Goal: Check status: Check status

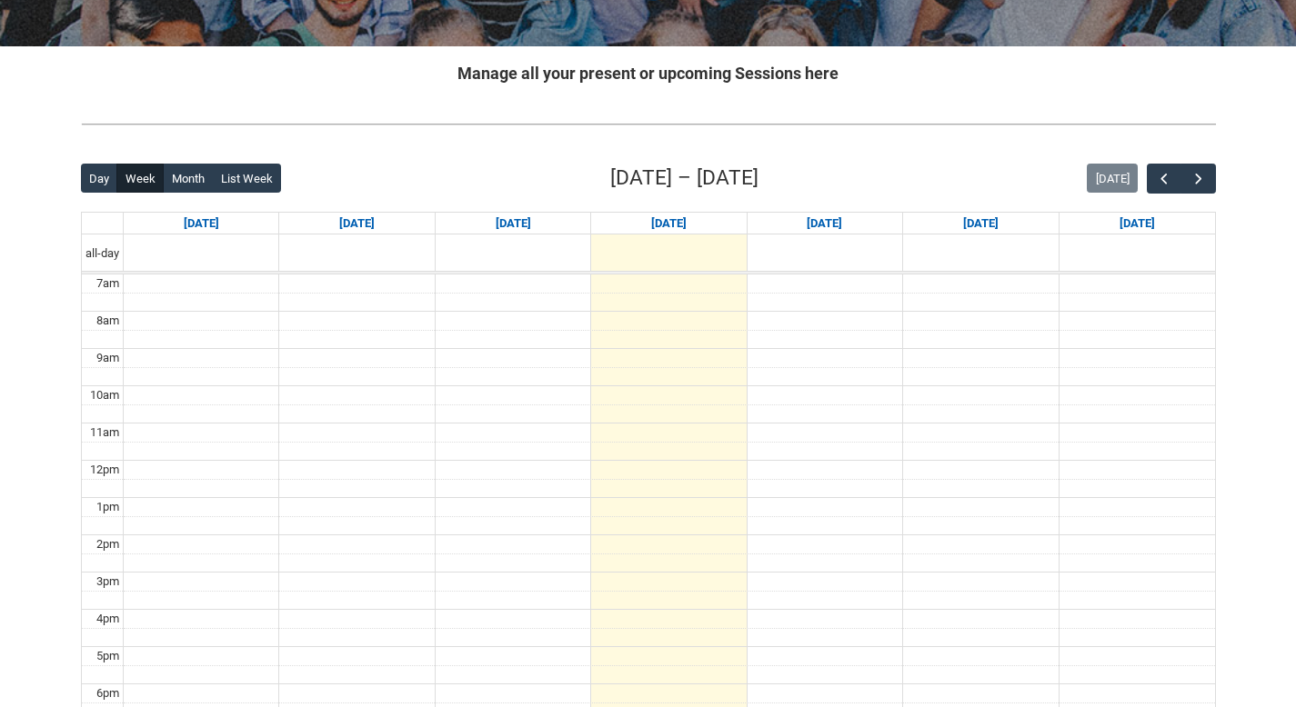
scroll to position [338, 0]
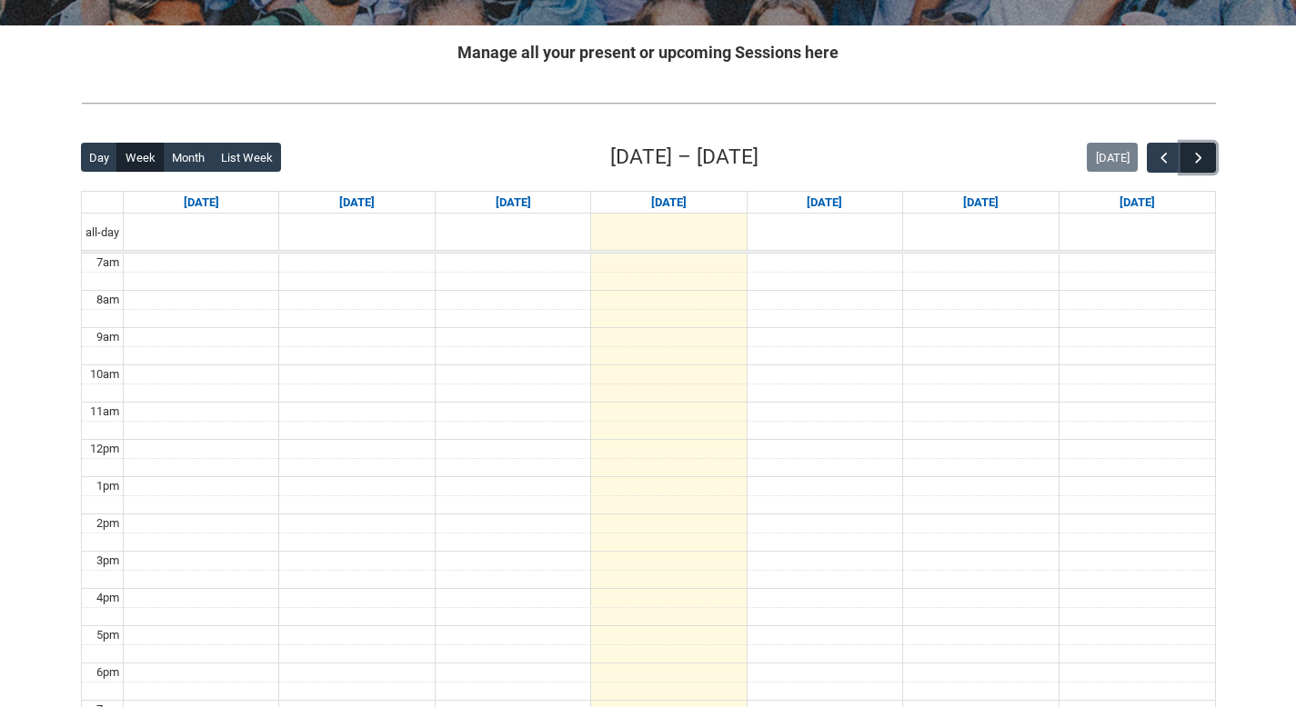
click at [1191, 157] on span "button" at bounding box center [1198, 158] width 18 height 18
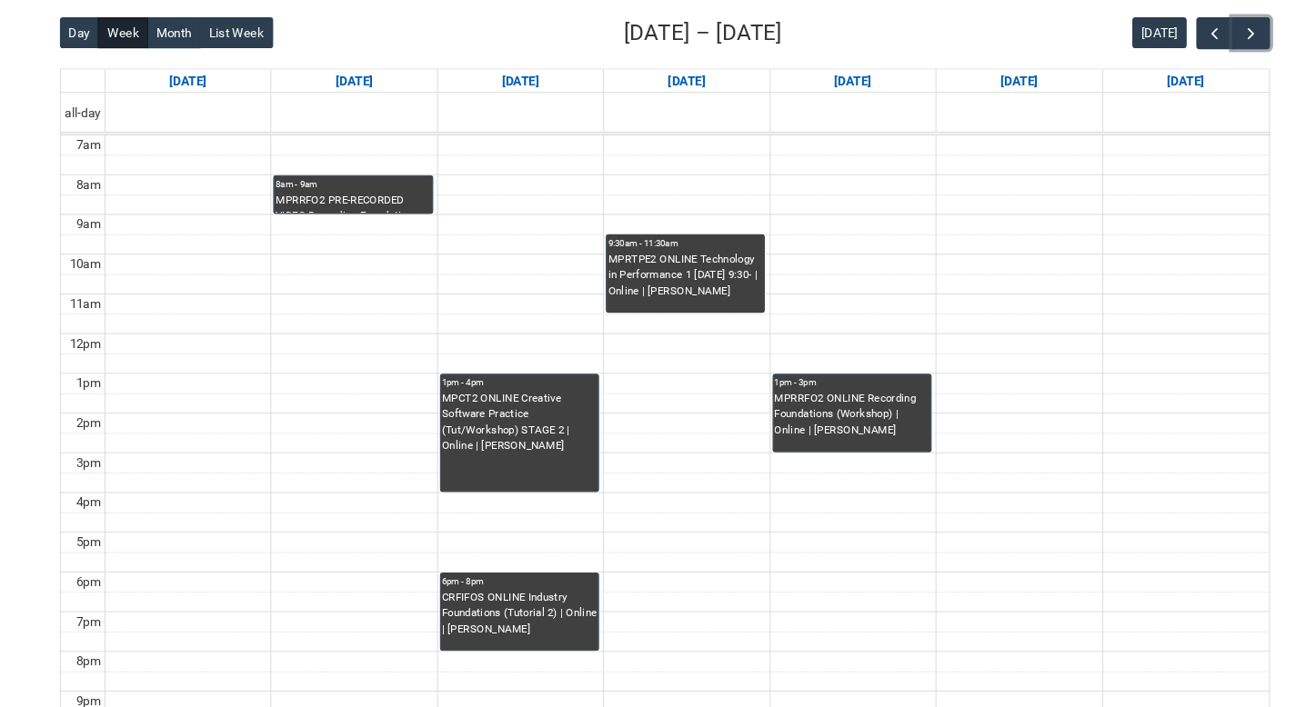
scroll to position [420, 0]
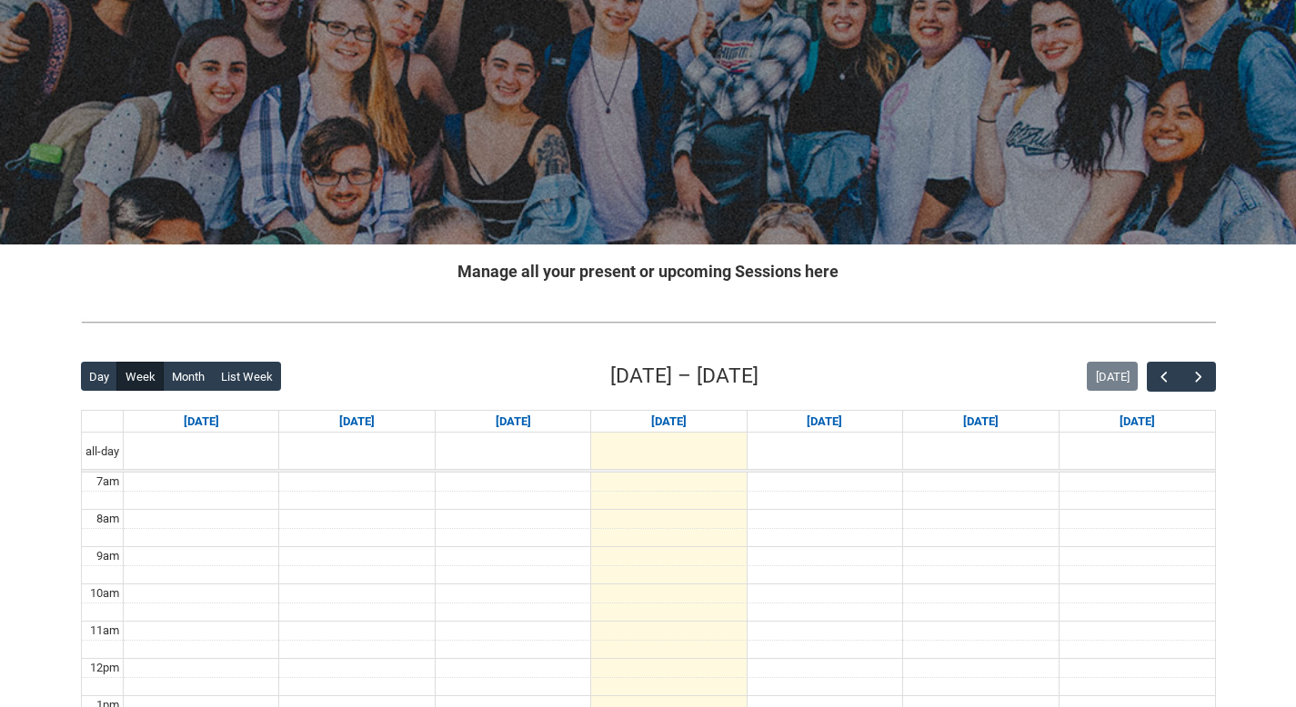
scroll to position [331, 0]
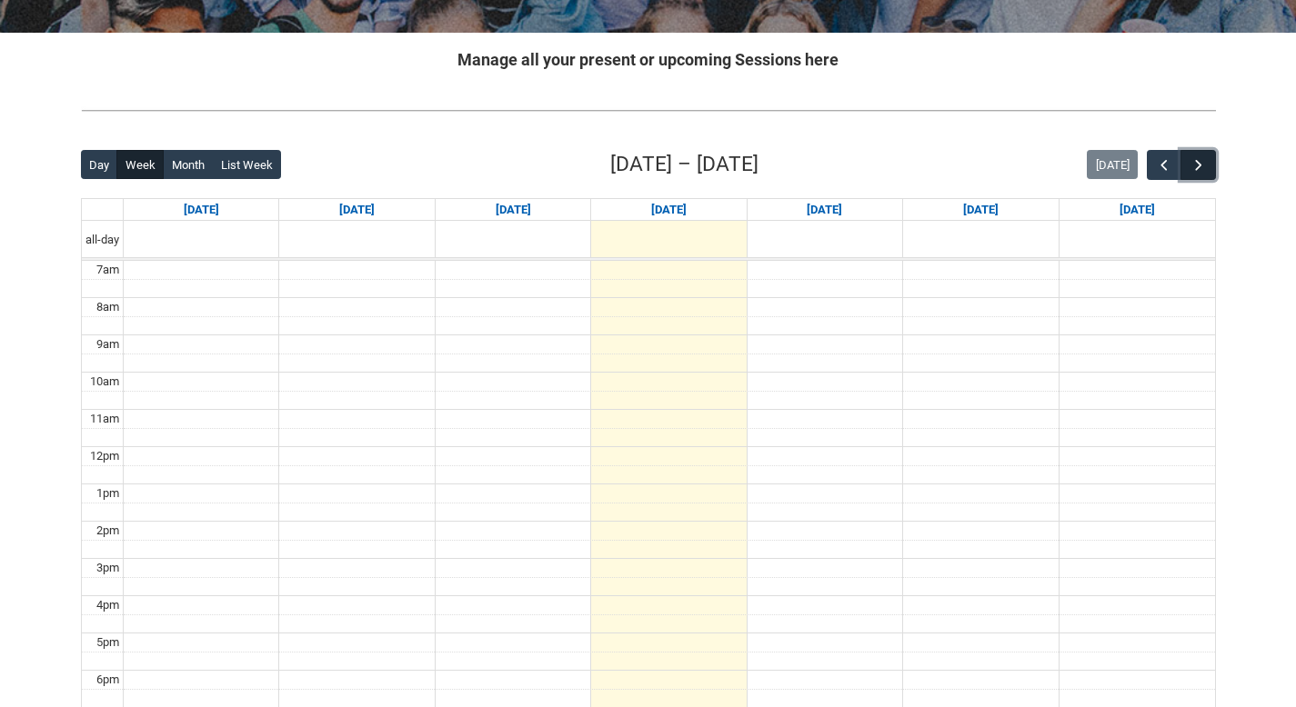
click at [1185, 165] on button "button" at bounding box center [1197, 165] width 35 height 30
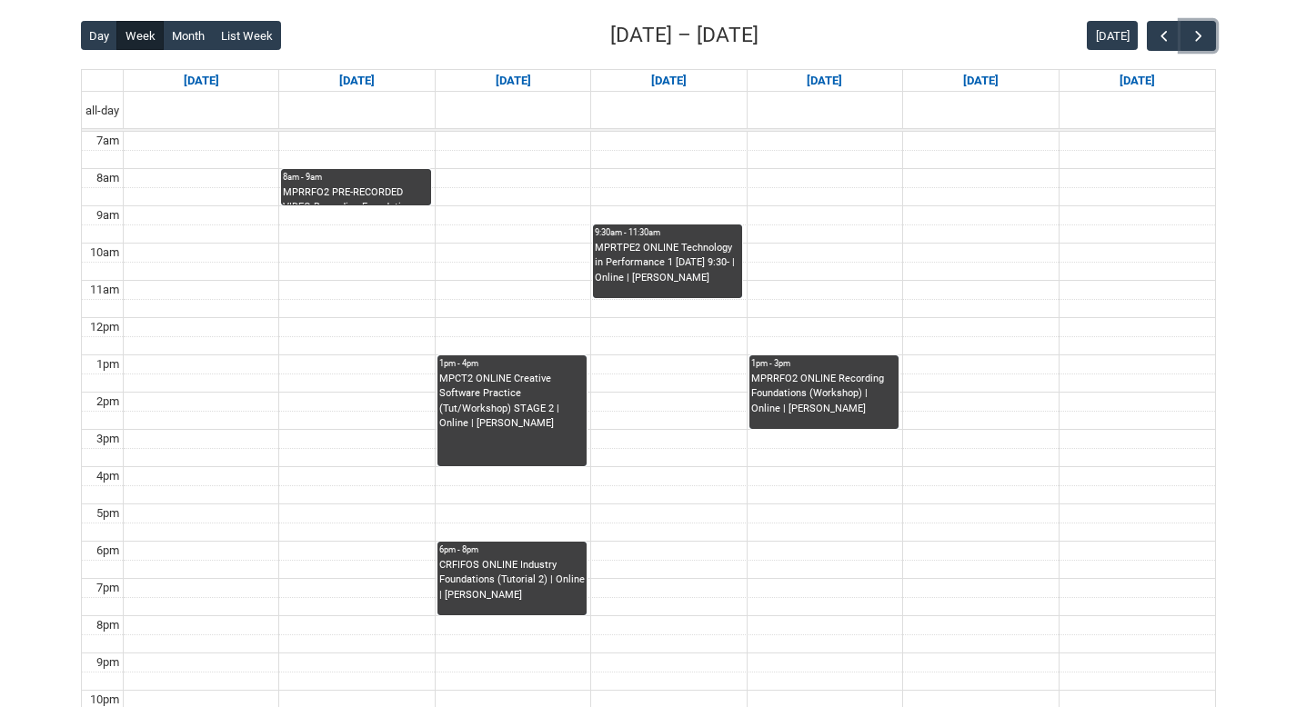
scroll to position [463, 0]
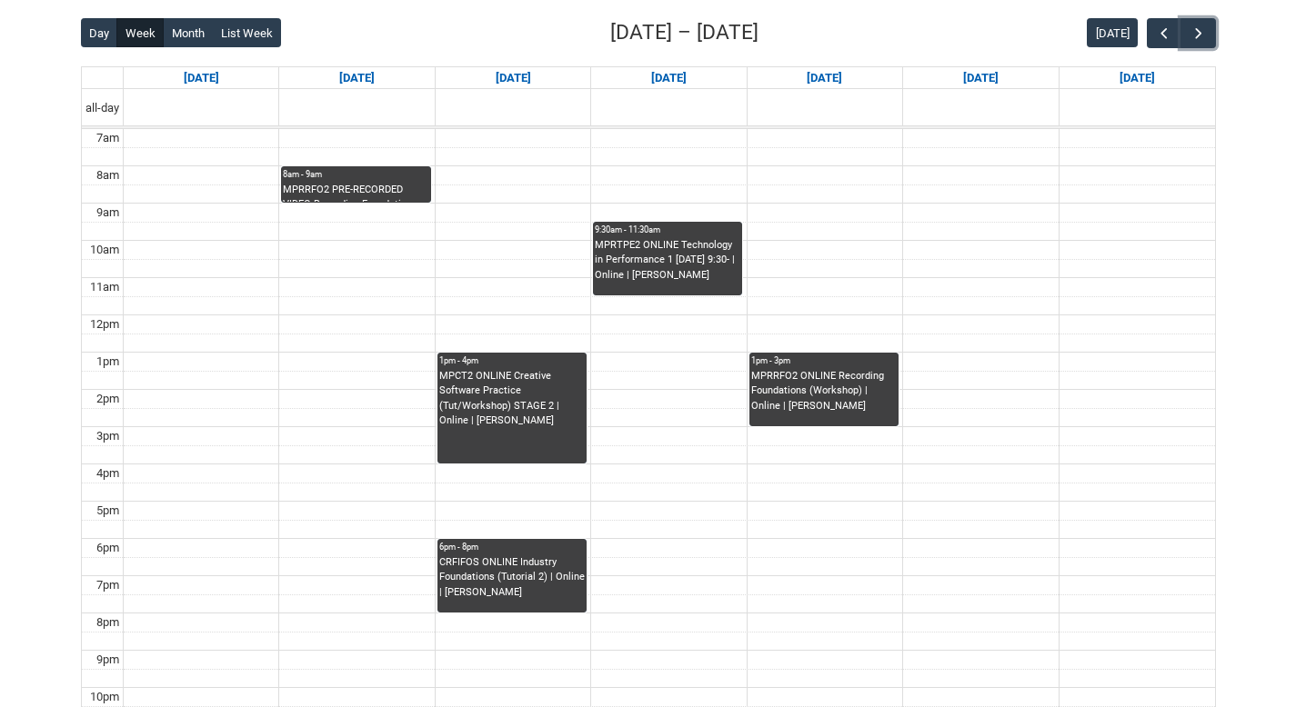
click at [491, 399] on div "MPCT2 ONLINE Creative Software Practice (Tut/Workshop) STAGE 2 | Online | [PERS…" at bounding box center [511, 399] width 145 height 60
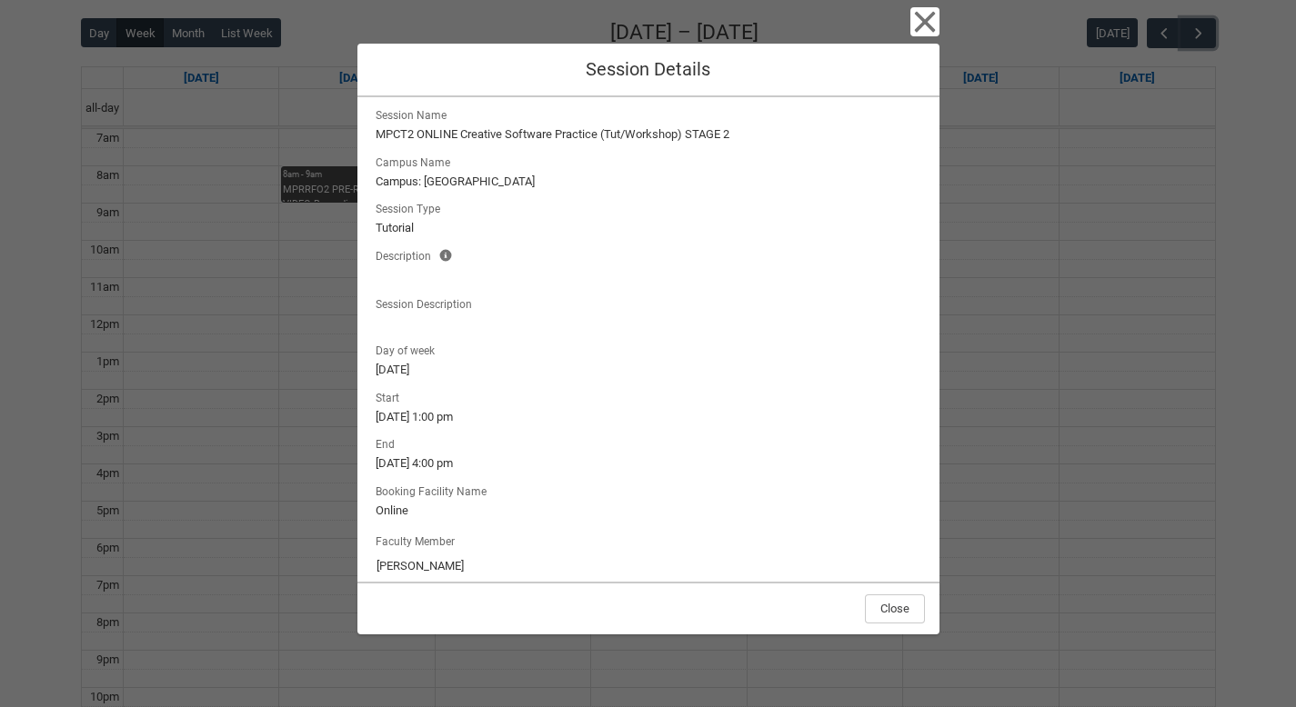
scroll to position [0, 0]
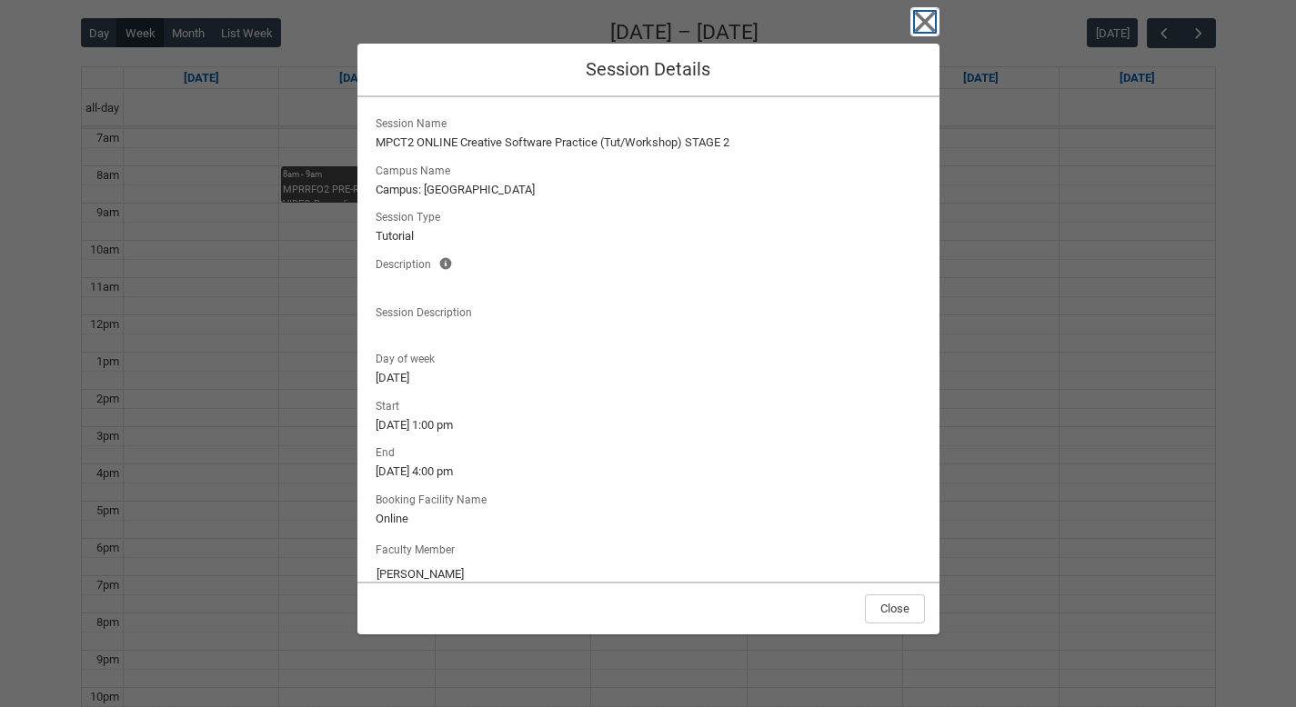
click at [927, 26] on icon "button" at bounding box center [924, 22] width 21 height 21
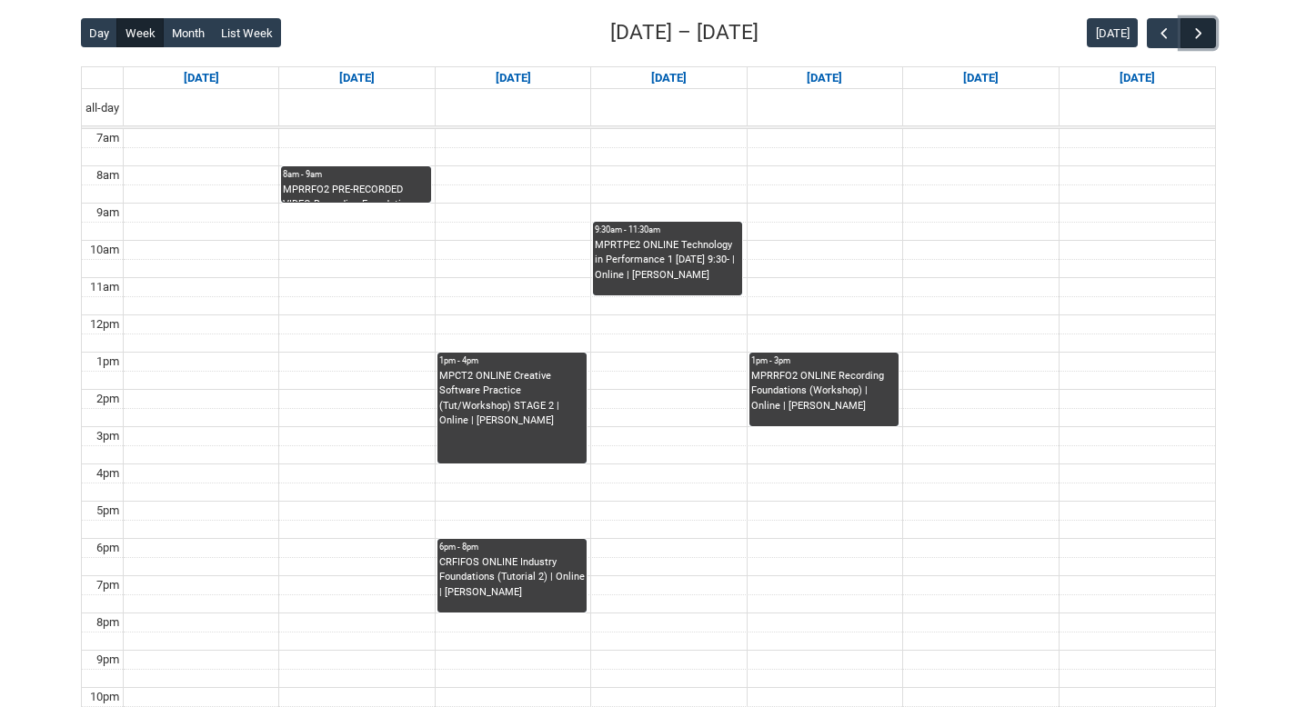
click at [1192, 31] on span "button" at bounding box center [1198, 34] width 18 height 18
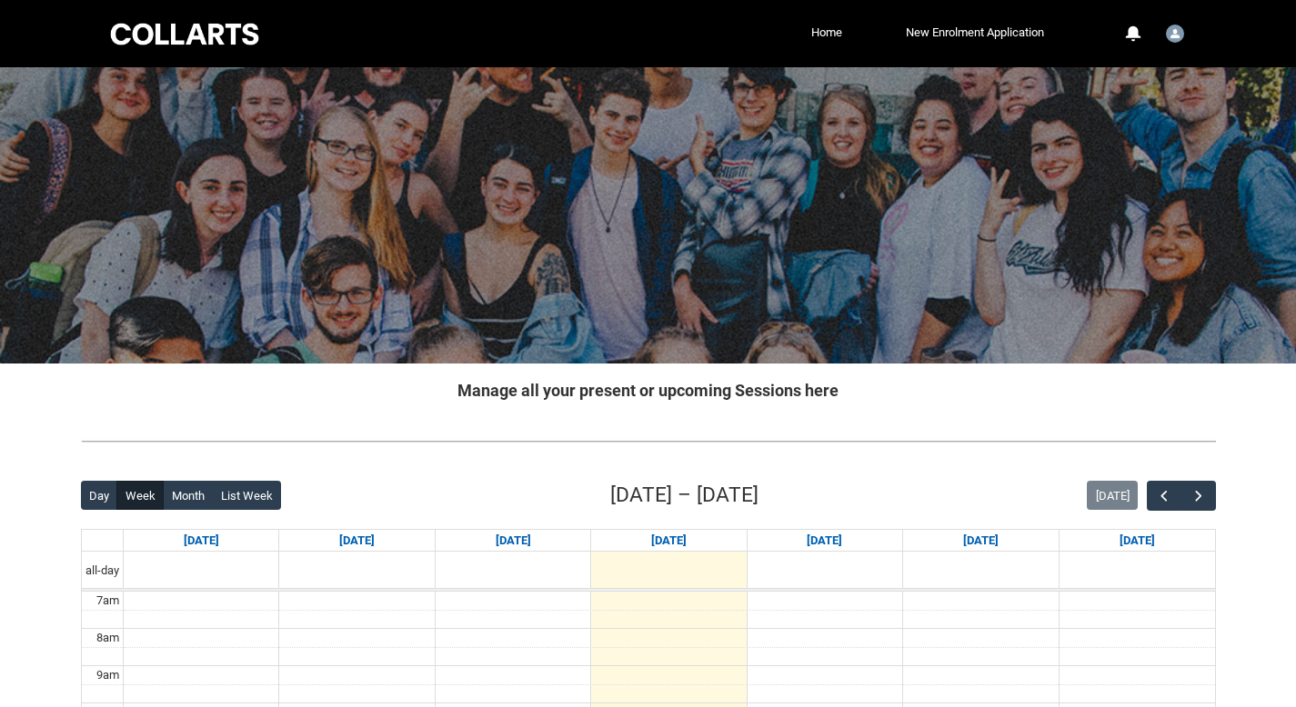
scroll to position [245, 0]
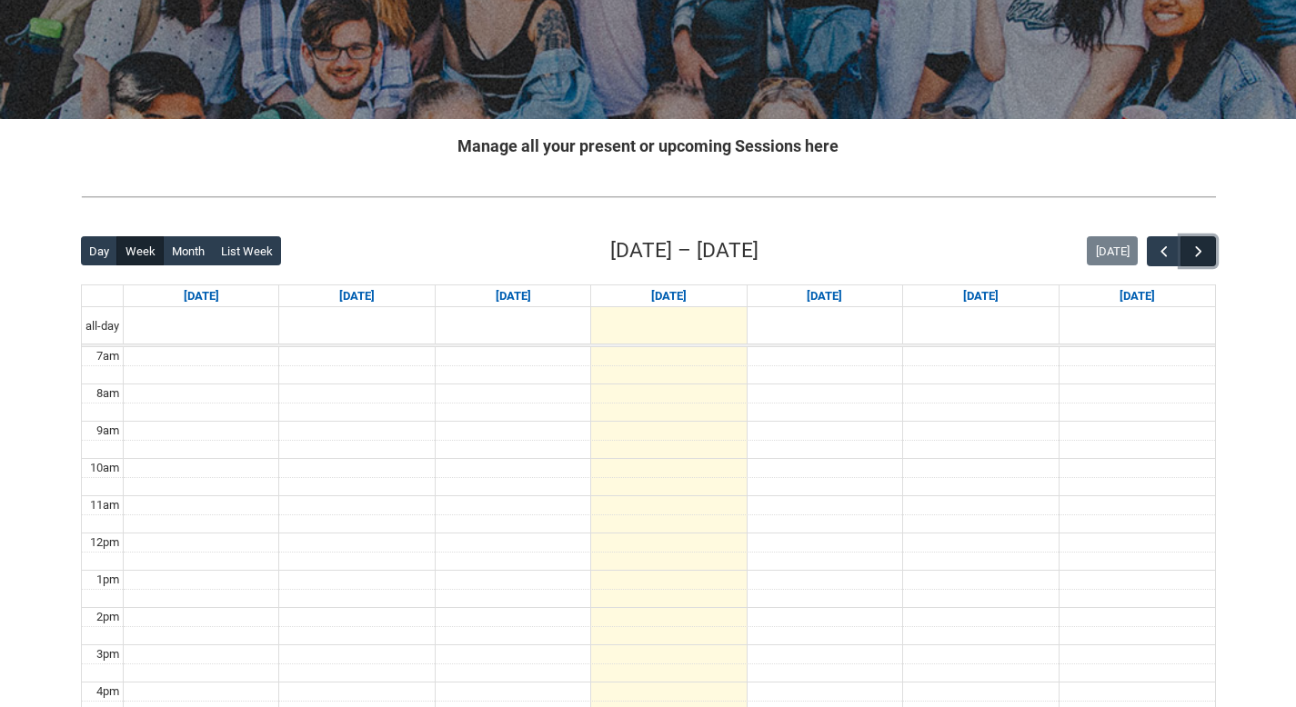
click at [1186, 249] on button "button" at bounding box center [1197, 251] width 35 height 30
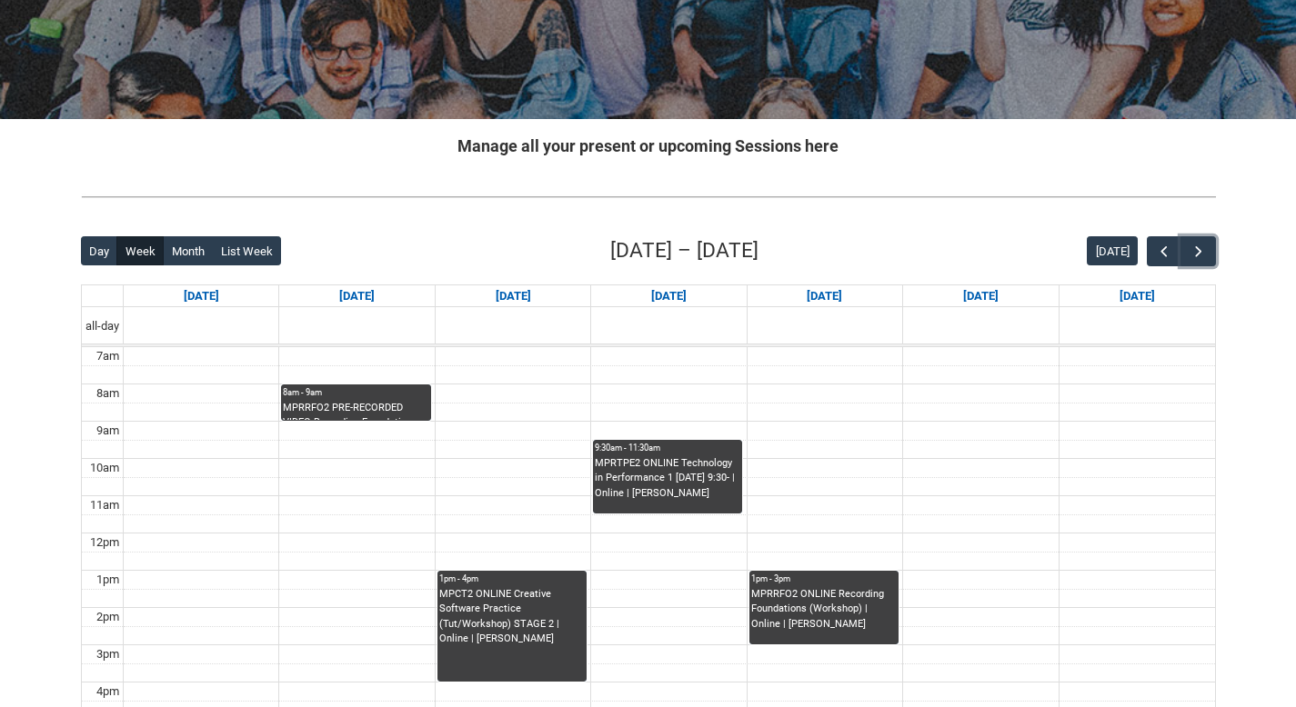
scroll to position [518, 0]
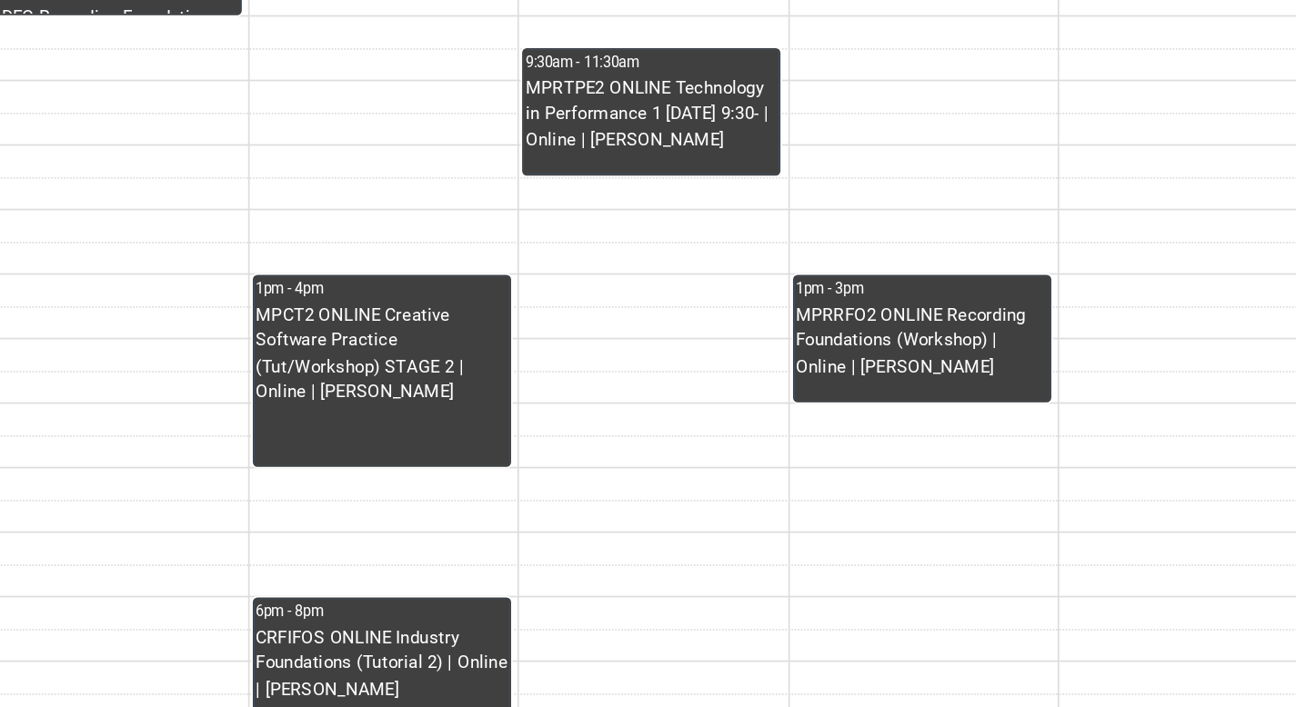
click at [680, 228] on div "MPRTPE2 ONLINE Technology in Performance 1 [DATE] 9:30- | Online | [PERSON_NAME]" at bounding box center [667, 211] width 145 height 57
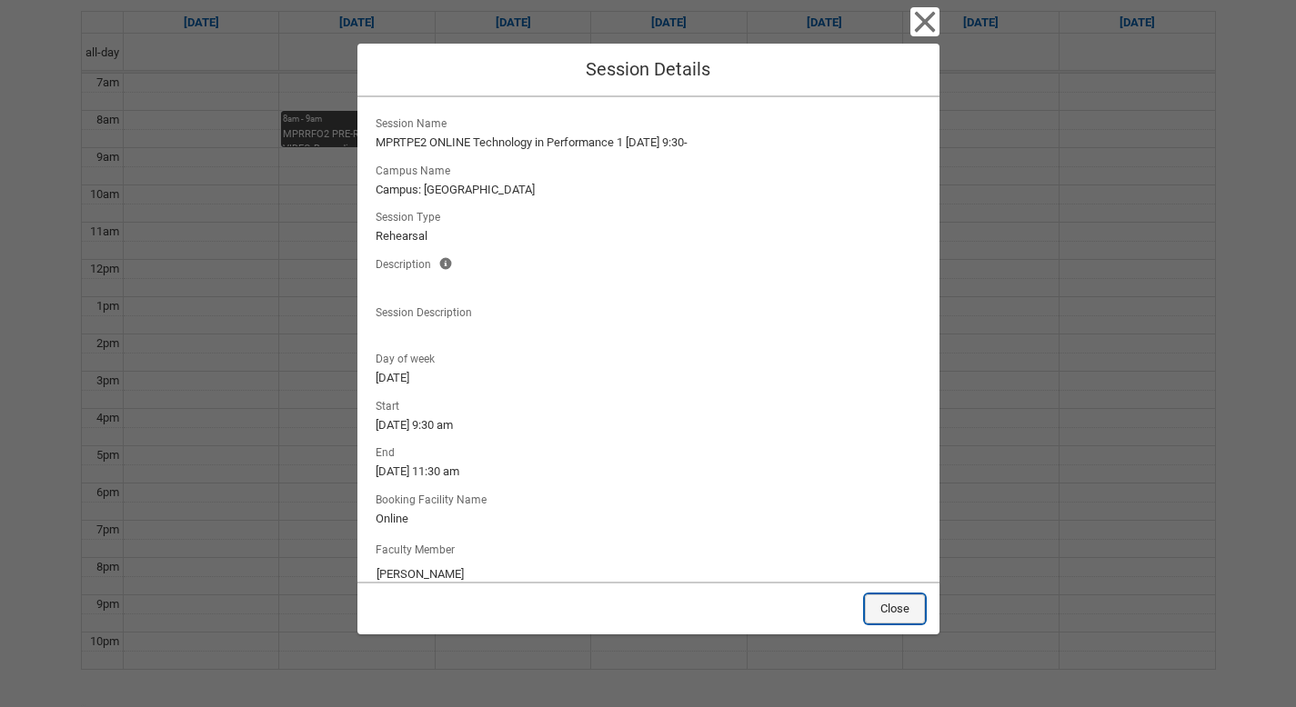
click at [893, 616] on button "Close" at bounding box center [895, 609] width 60 height 29
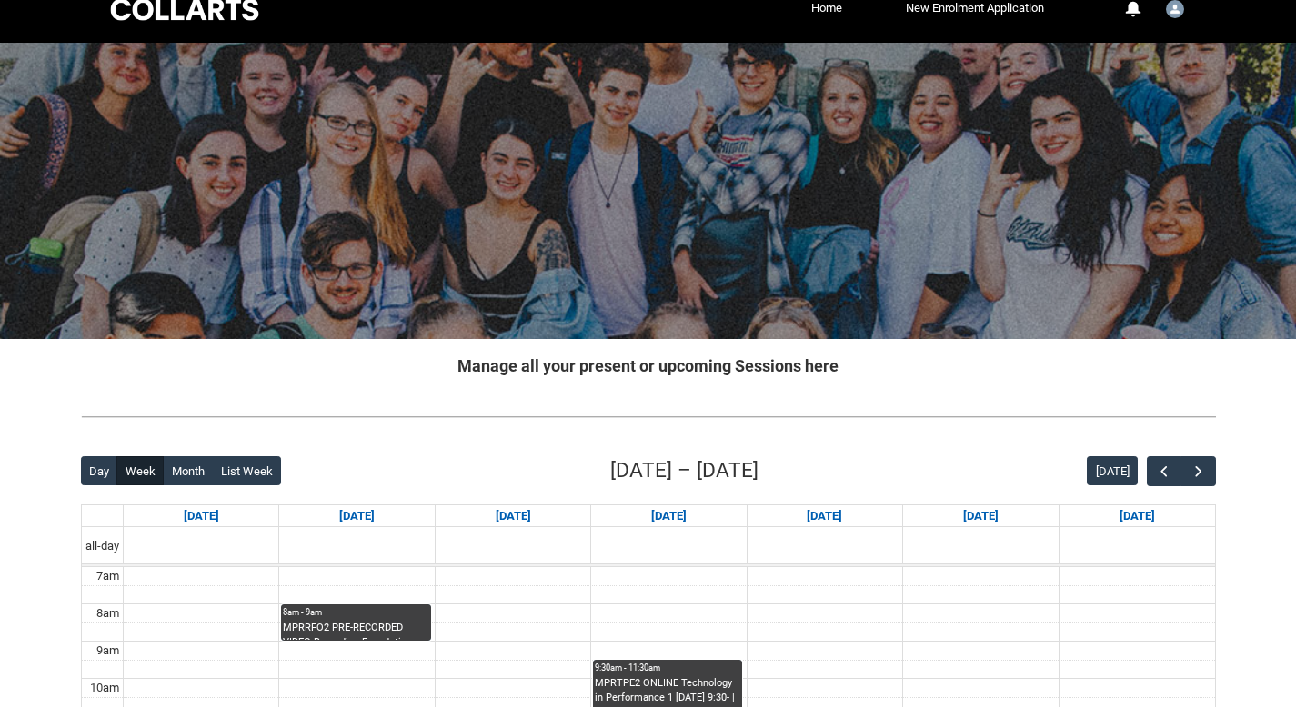
scroll to position [0, 0]
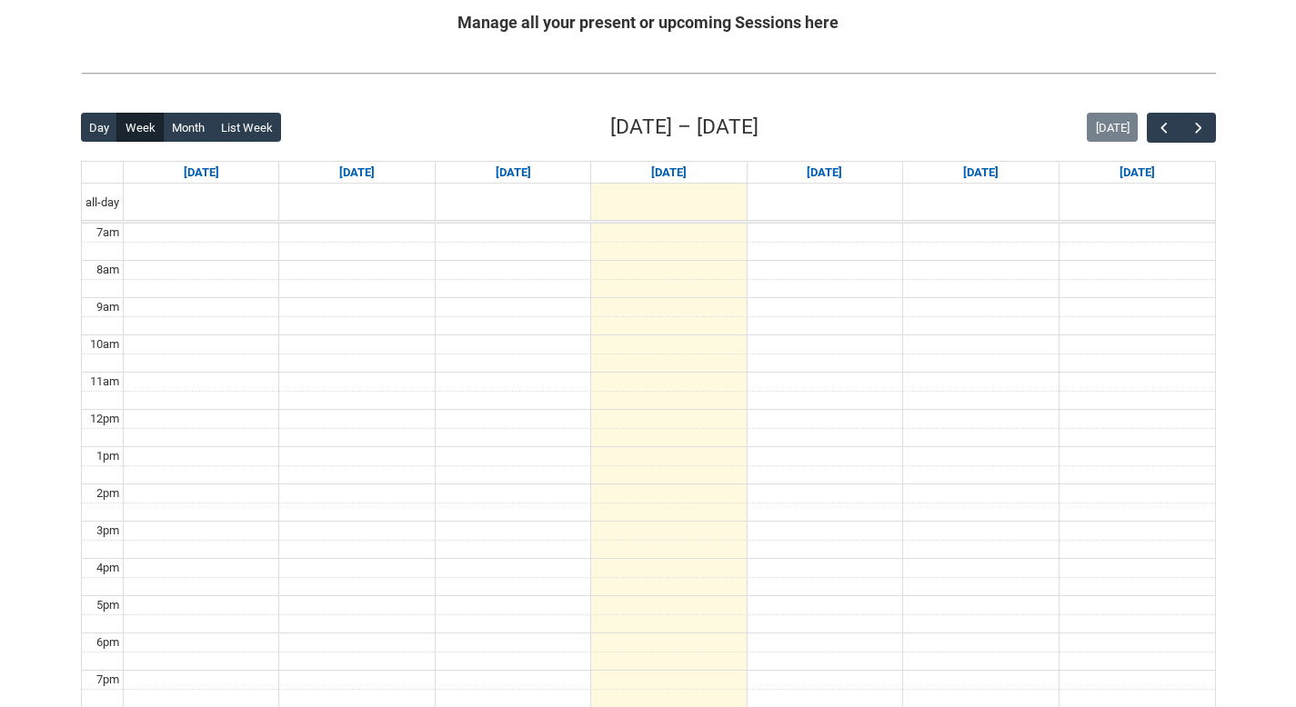
scroll to position [369, 0]
click at [1199, 124] on span "button" at bounding box center [1198, 127] width 18 height 18
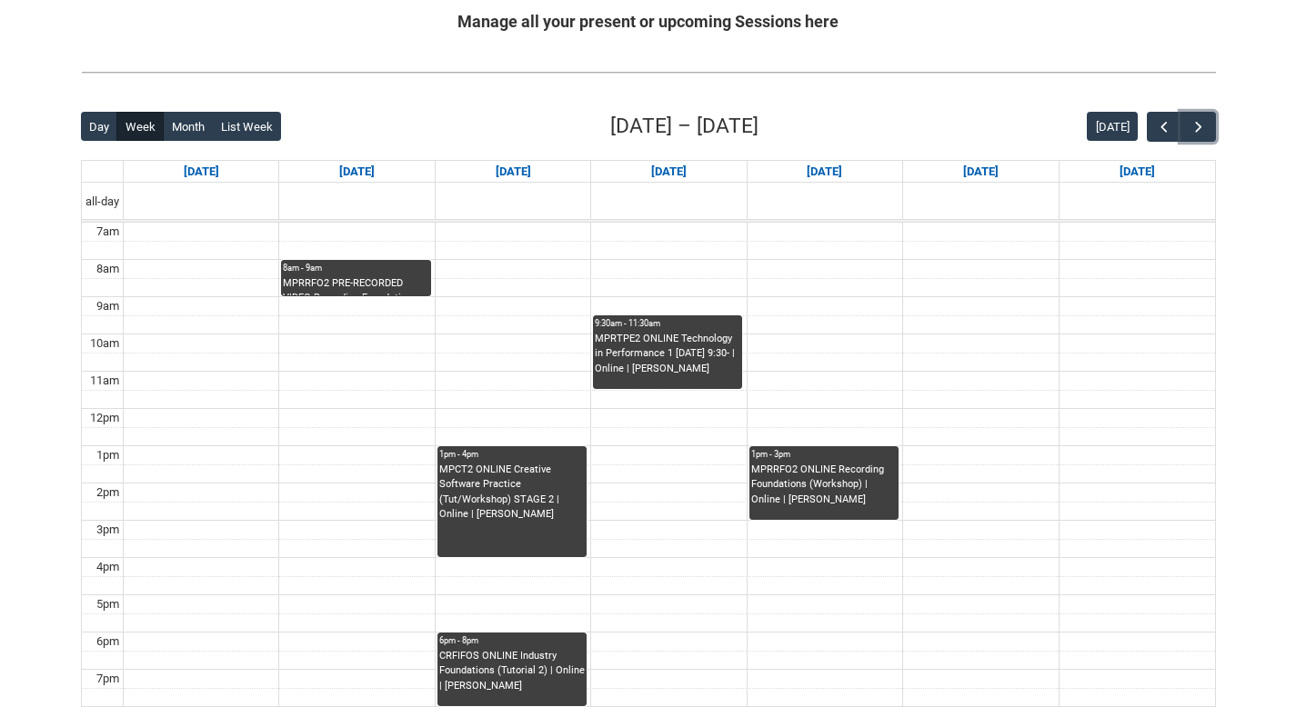
scroll to position [555, 0]
